Goal: Information Seeking & Learning: Understand process/instructions

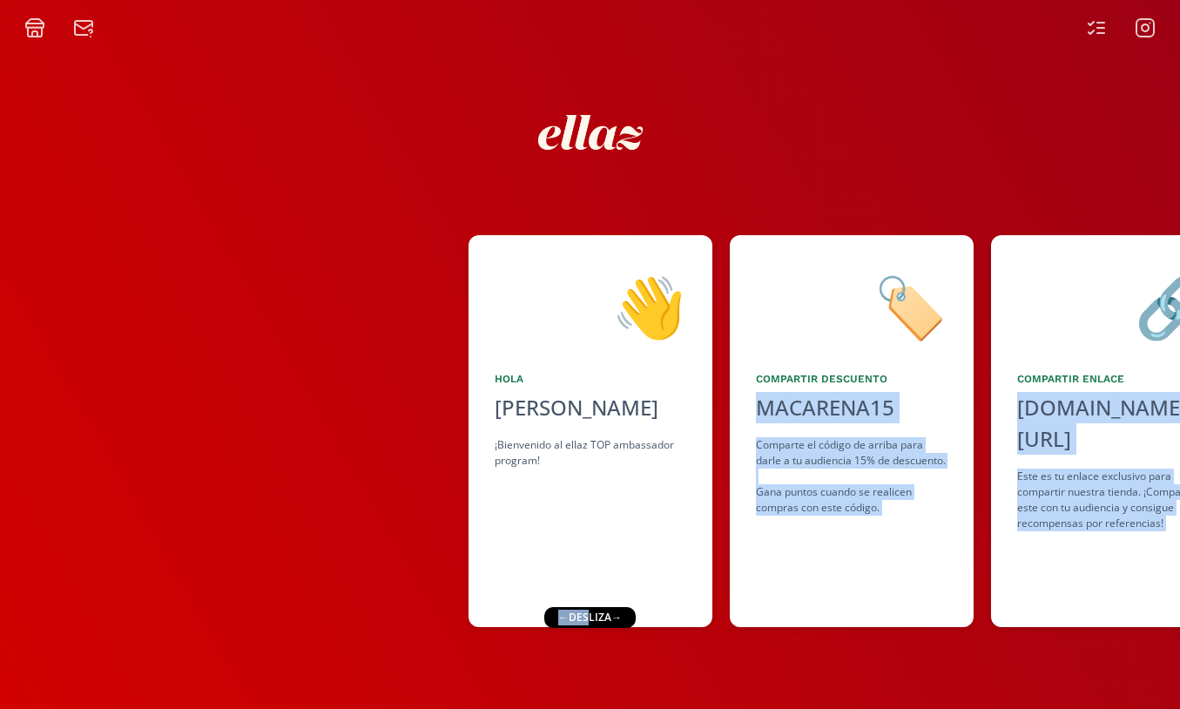
drag, startPoint x: 589, startPoint y: 622, endPoint x: 501, endPoint y: 612, distance: 88.5
click at [501, 612] on div "👋 [PERSON_NAME] ¡Bienvenido al ellaz TOP ambassador program! 🏷️ Compartir Descu…" at bounding box center [590, 373] width 1180 height 671
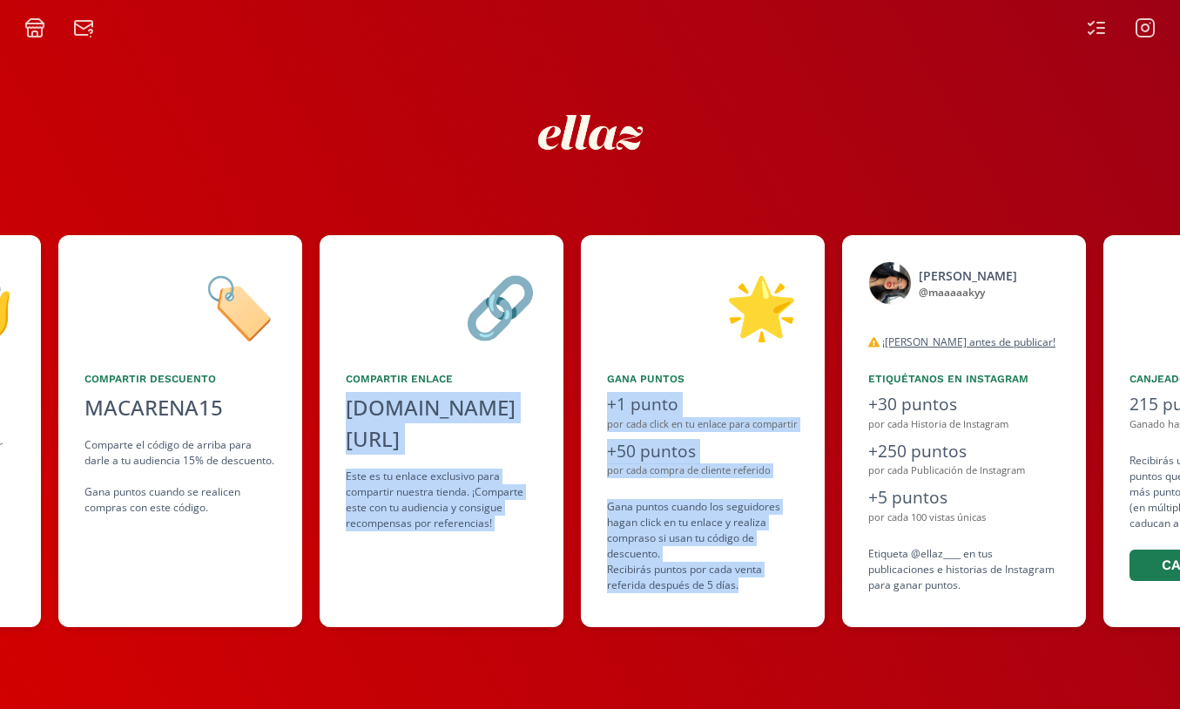
drag, startPoint x: 864, startPoint y: 610, endPoint x: 637, endPoint y: 599, distance: 226.6
click at [637, 599] on div "👋 [PERSON_NAME] ¡Bienvenido al ellaz TOP ambassador program! 🏷️ Compartir Descu…" at bounding box center [590, 430] width 1180 height 409
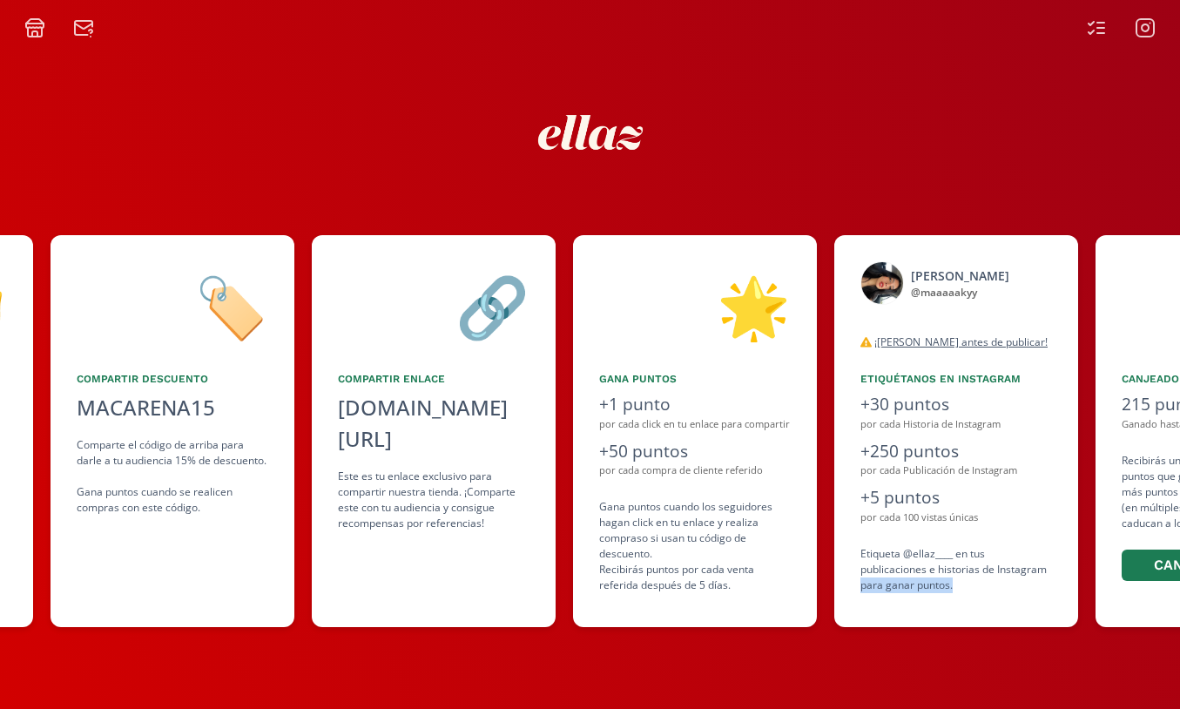
drag, startPoint x: 1021, startPoint y: 592, endPoint x: 839, endPoint y: 581, distance: 182.3
click at [839, 581] on div "[PERSON_NAME] @ maaaaakyy desconectado ¡Lea antes de publicar! Tanto para publi…" at bounding box center [956, 431] width 244 height 392
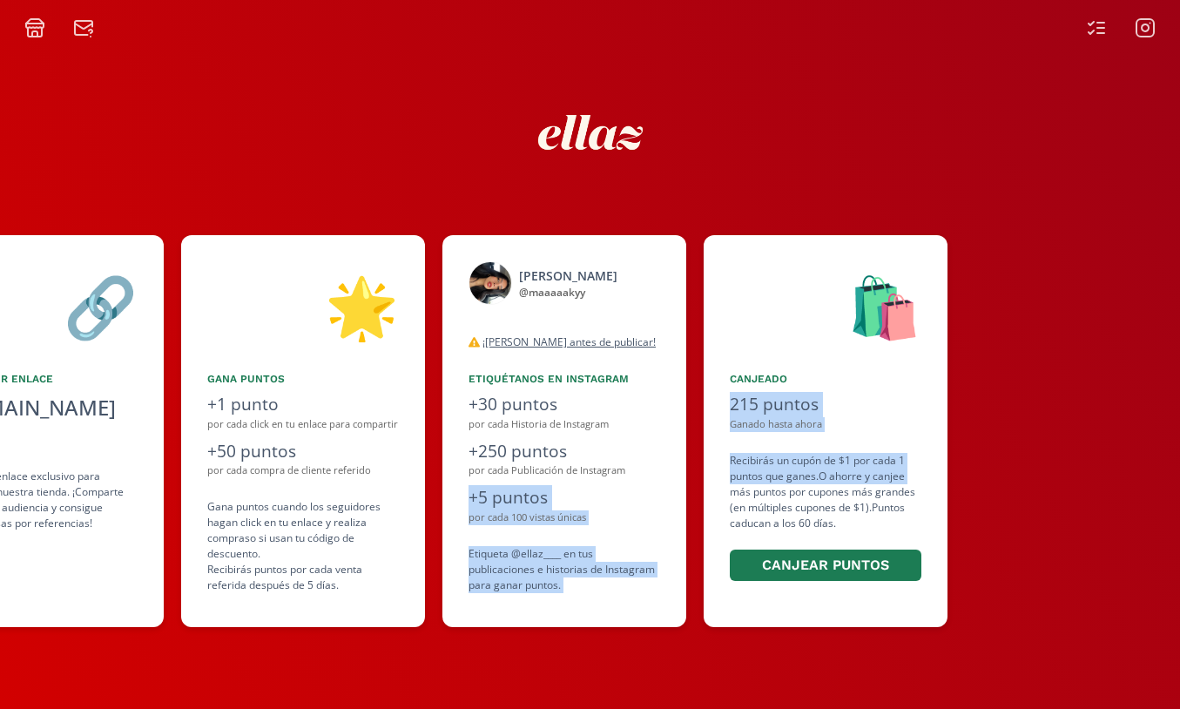
scroll to position [0, 1079]
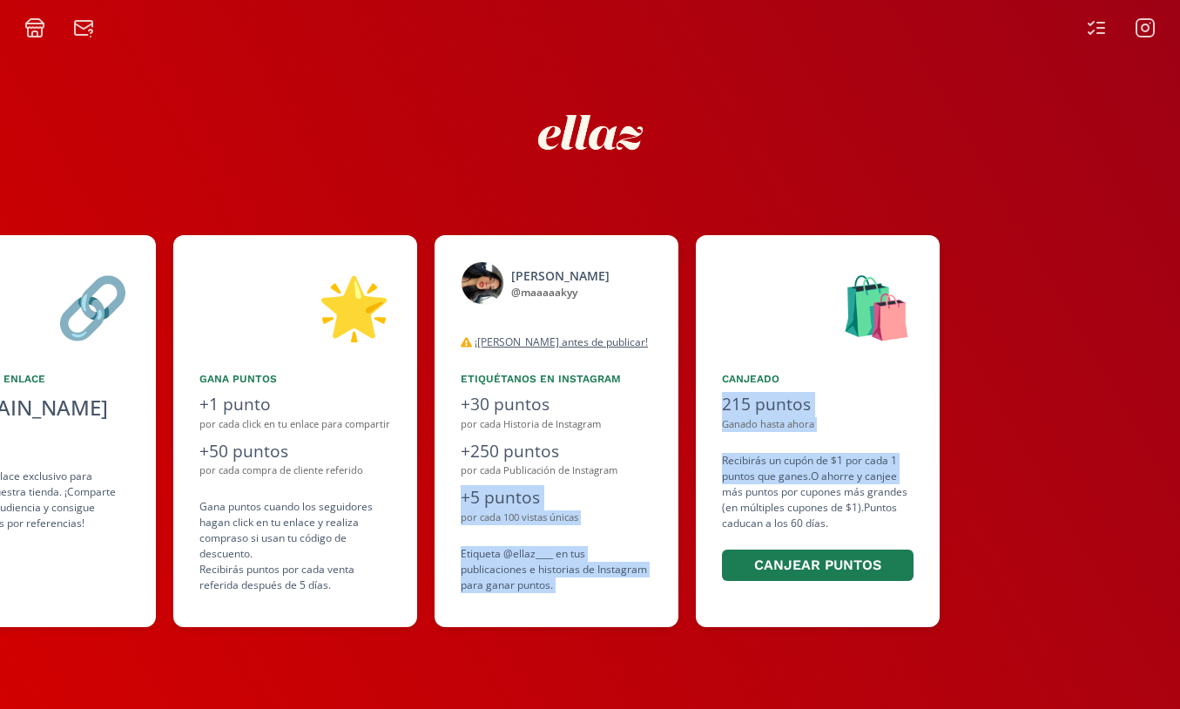
drag, startPoint x: 1076, startPoint y: 473, endPoint x: 943, endPoint y: 473, distance: 133.2
click at [943, 473] on div "👋 [PERSON_NAME] ¡Bienvenido al ellaz TOP ambassador program! 🏷️ Compartir Descu…" at bounding box center [590, 430] width 1180 height 409
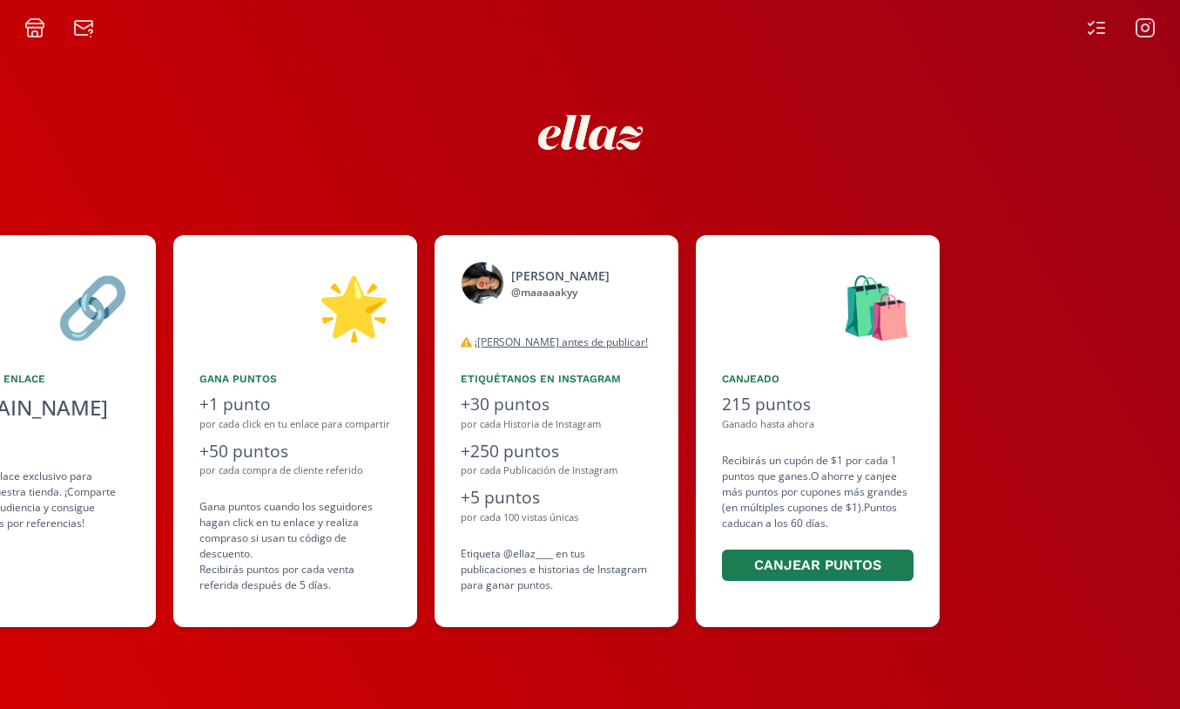
click at [995, 446] on div at bounding box center [1191, 431] width 468 height 392
